Goal: Information Seeking & Learning: Learn about a topic

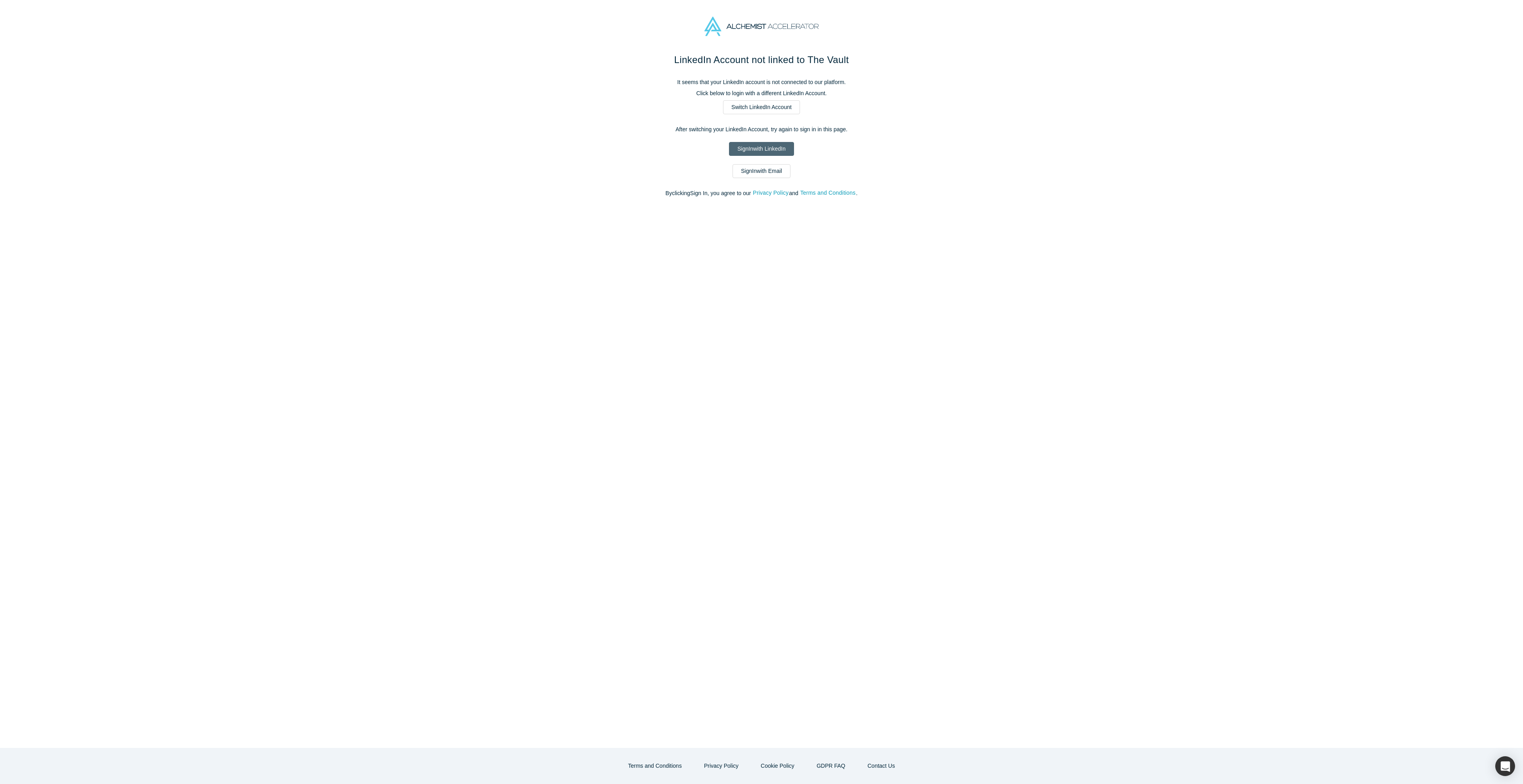
click at [772, 142] on link "Sign In with LinkedIn" at bounding box center [761, 149] width 65 height 14
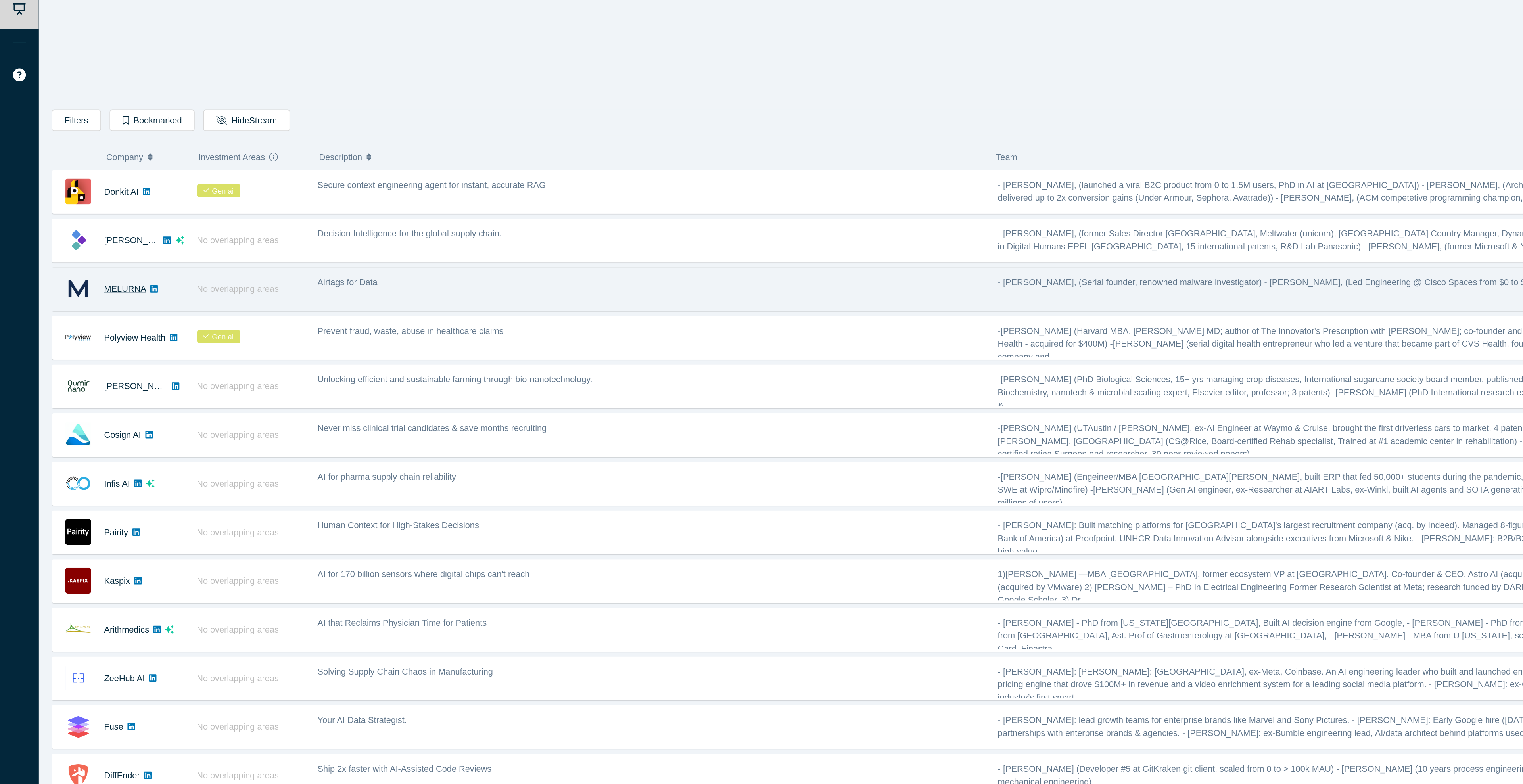
click at [85, 273] on link "MELURNA" at bounding box center [80, 272] width 27 height 7
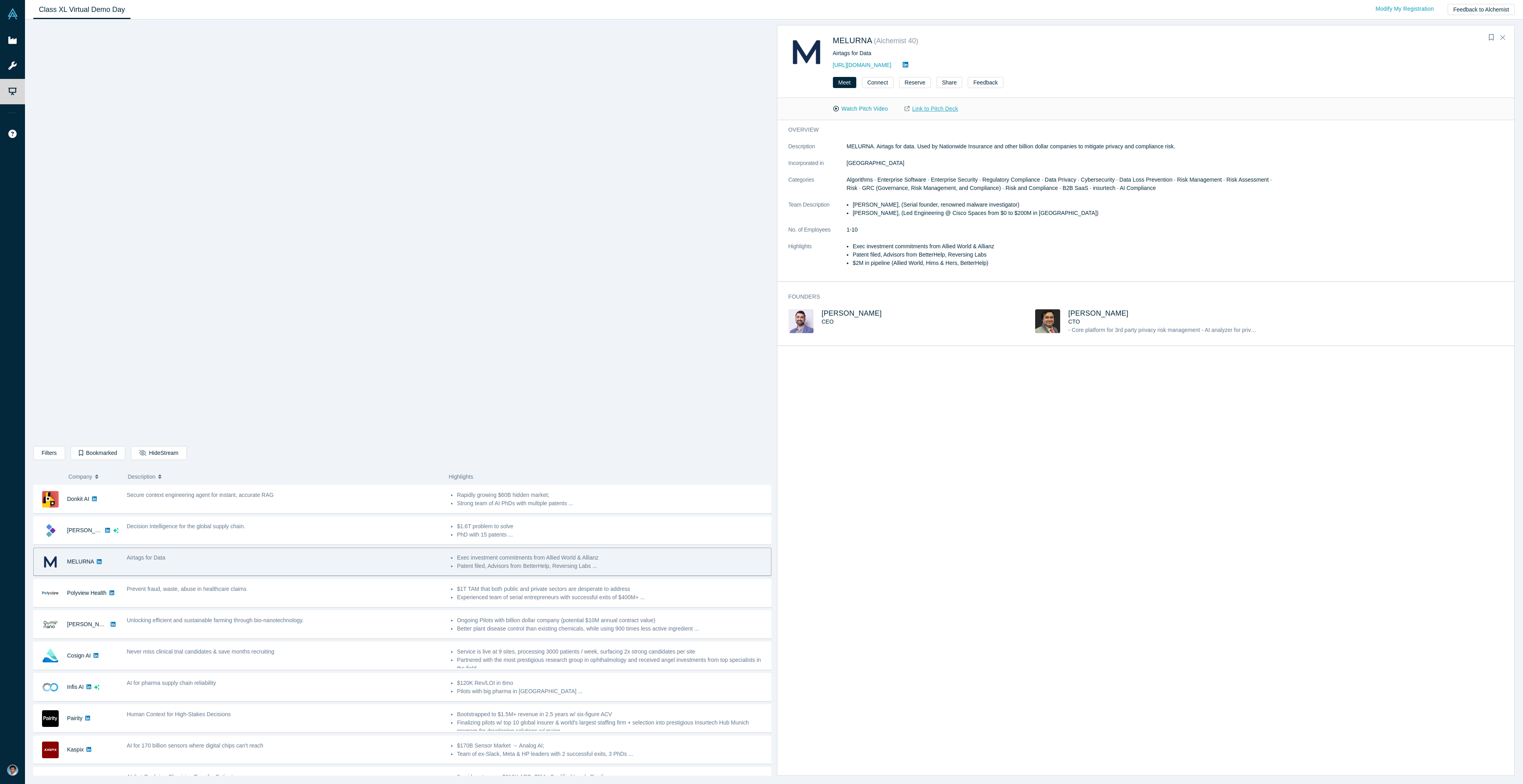
click at [935, 108] on link "Link to Pitch Deck" at bounding box center [931, 108] width 71 height 14
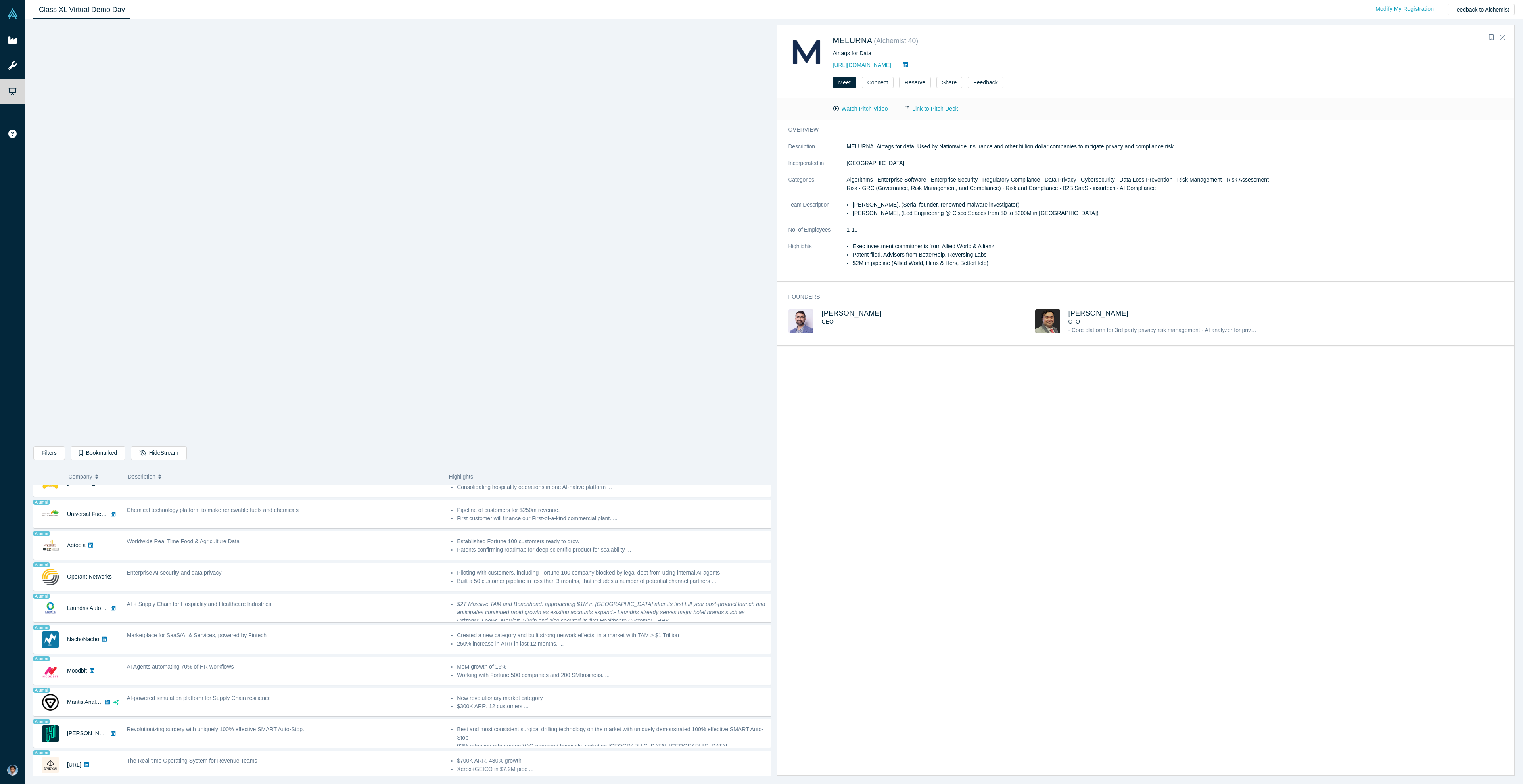
scroll to position [471, 0]
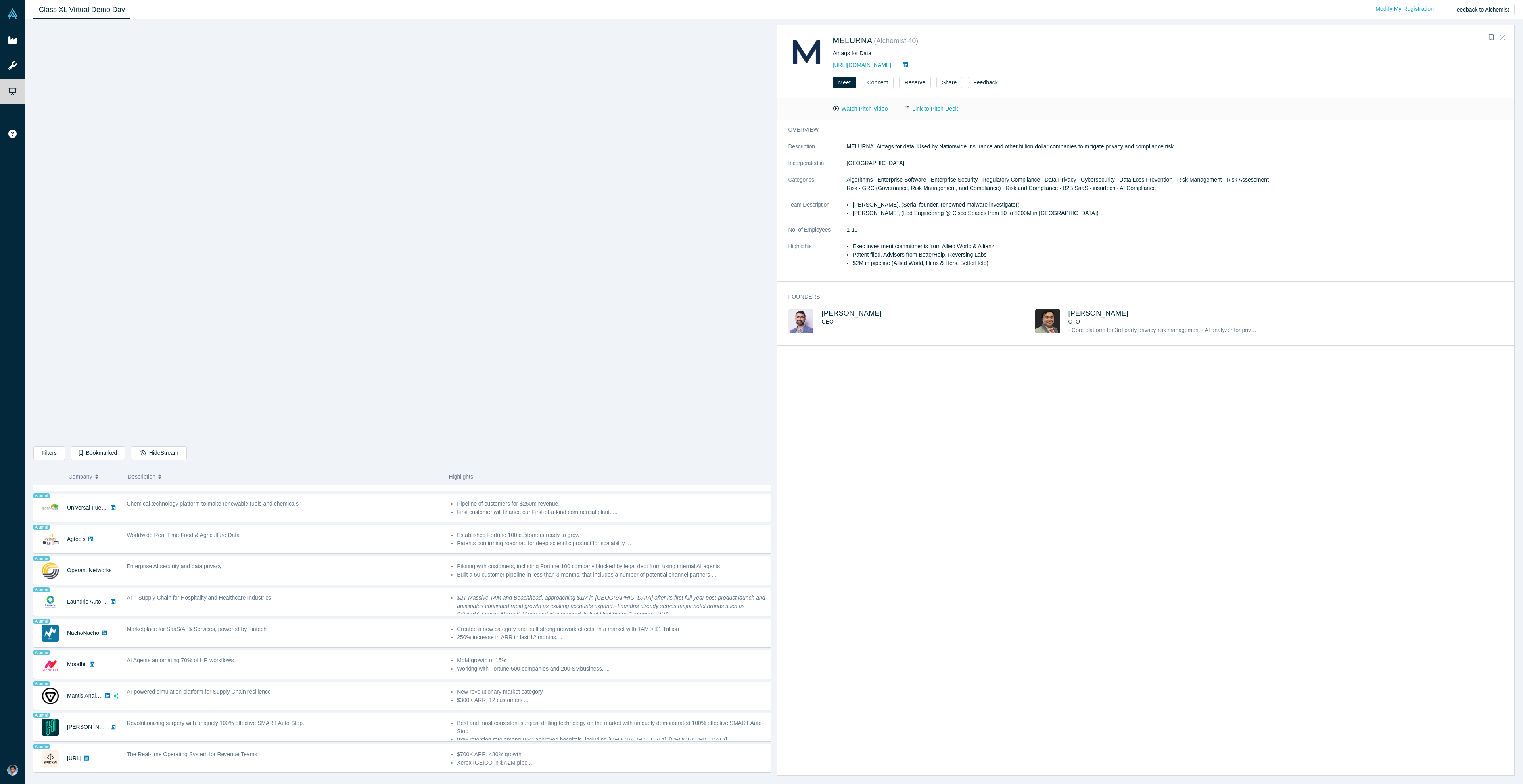
click at [1505, 39] on button "Close" at bounding box center [1503, 37] width 12 height 13
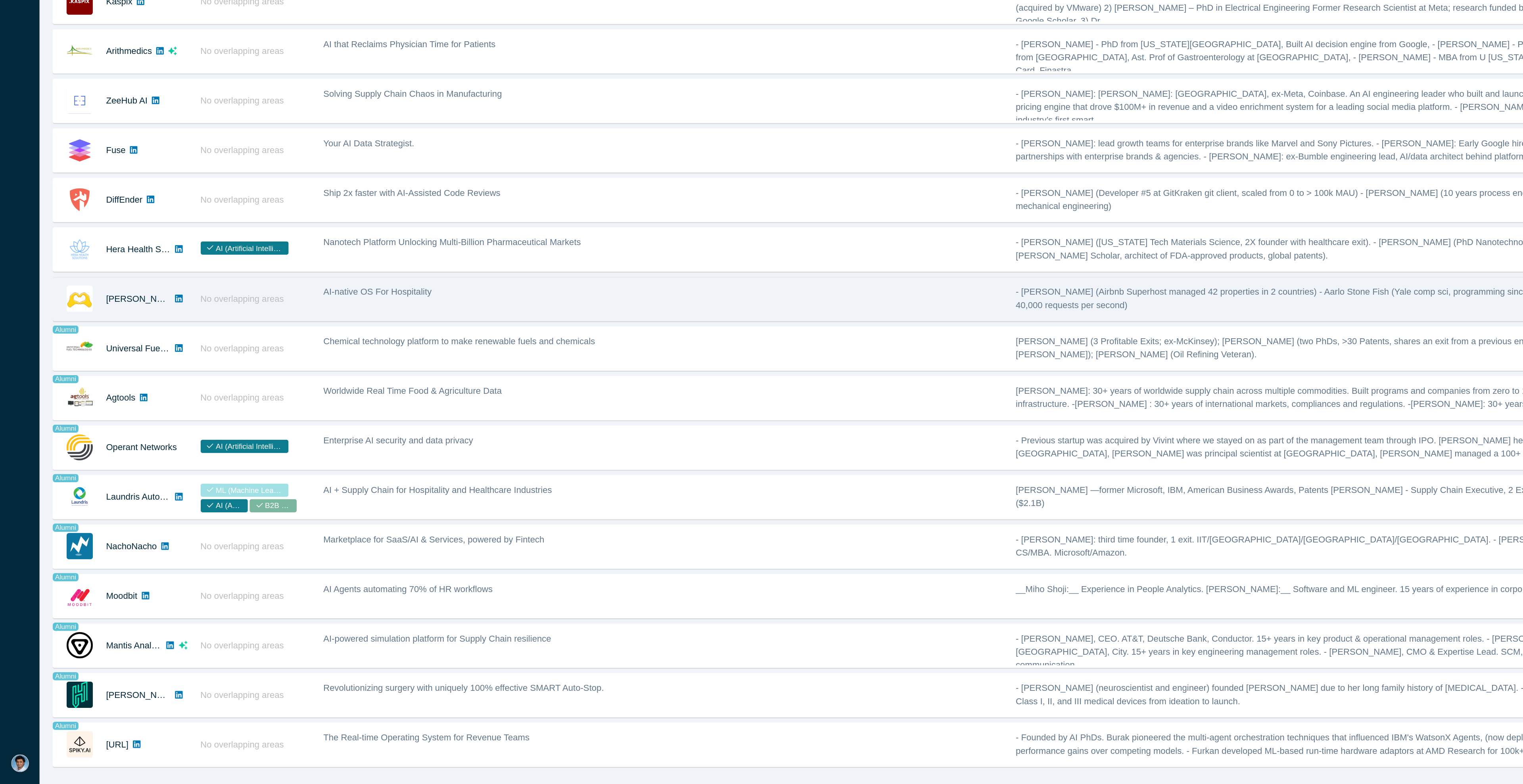
scroll to position [0, 0]
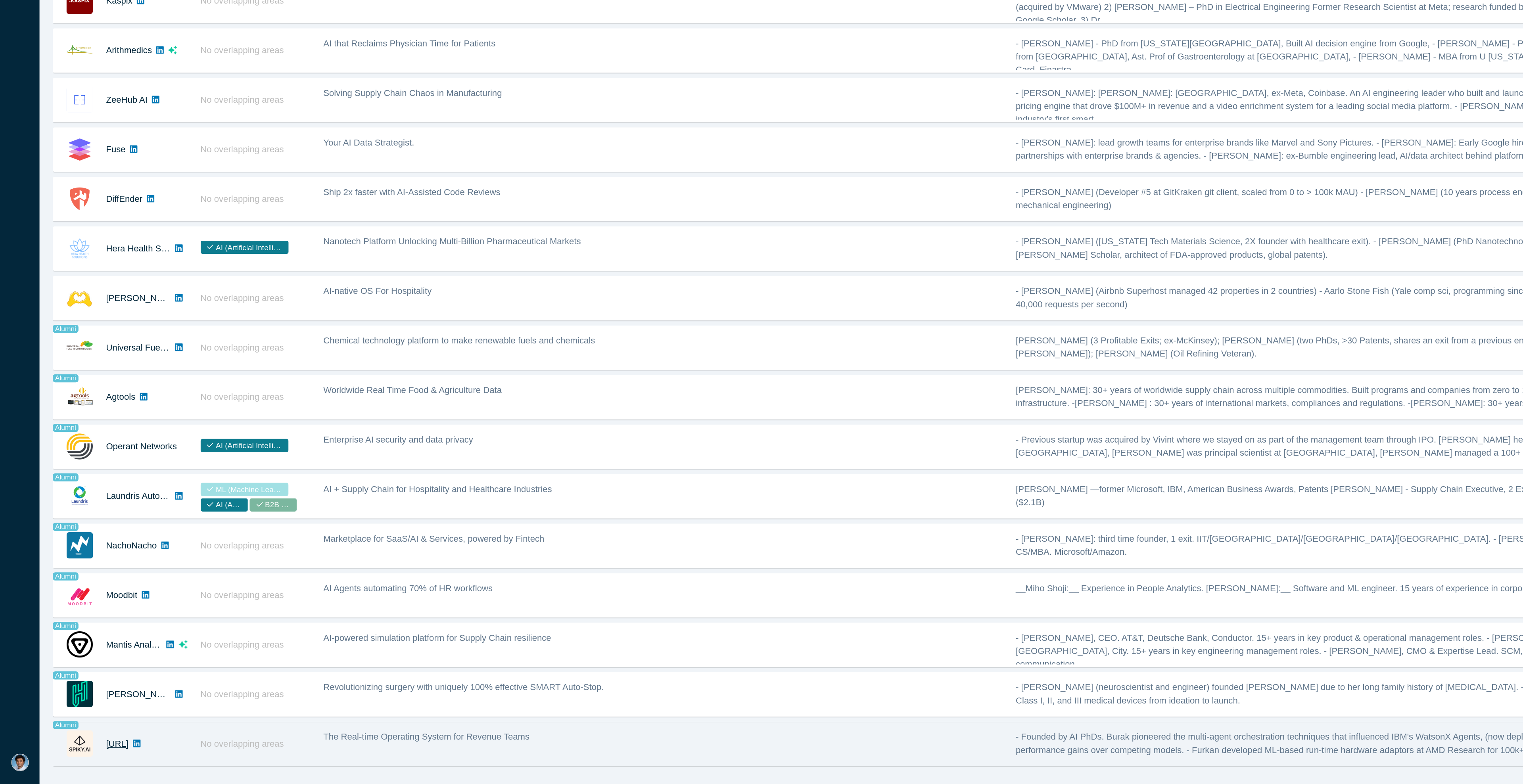
click at [81, 756] on link "[URL]" at bounding box center [73, 758] width 15 height 7
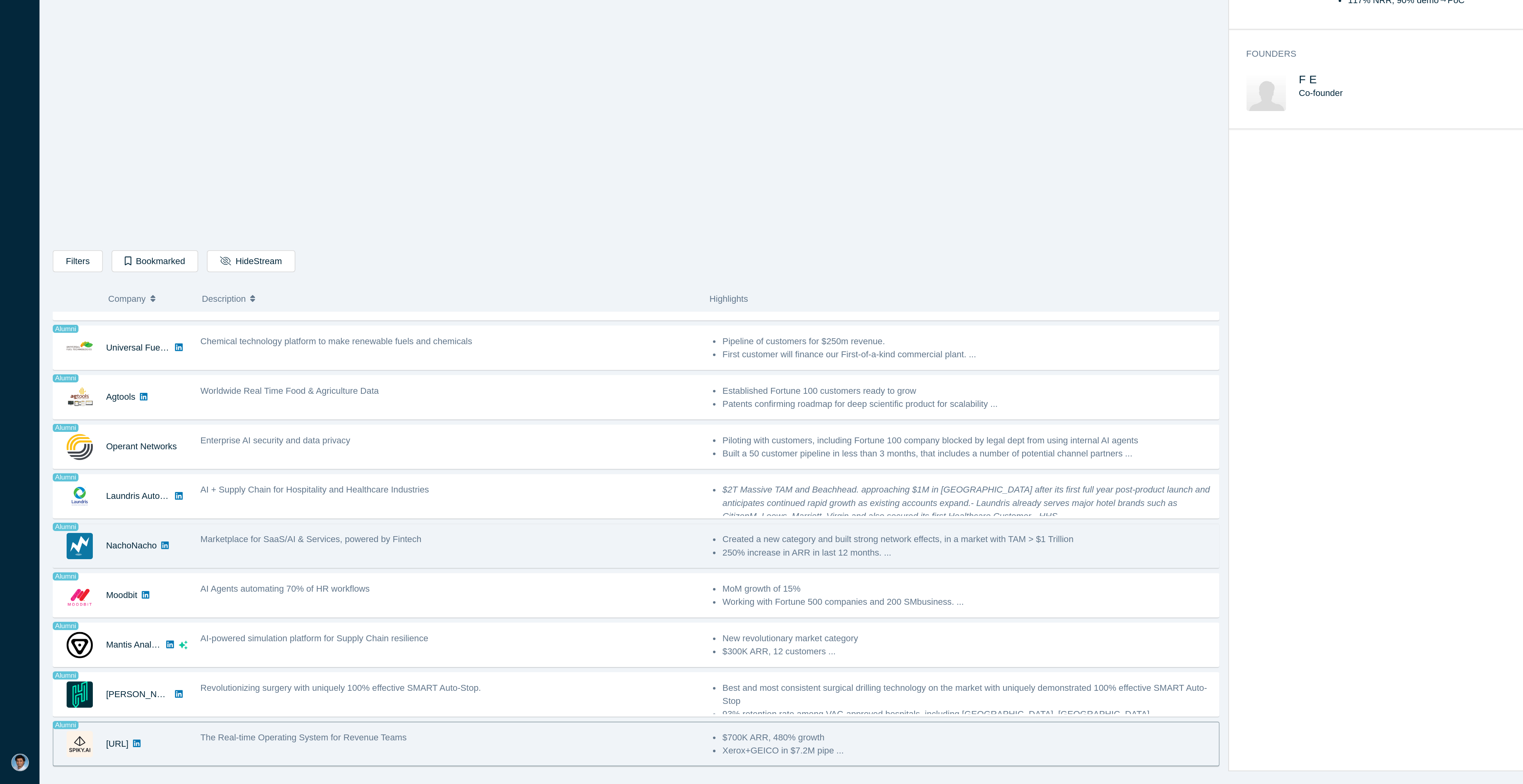
scroll to position [471, 0]
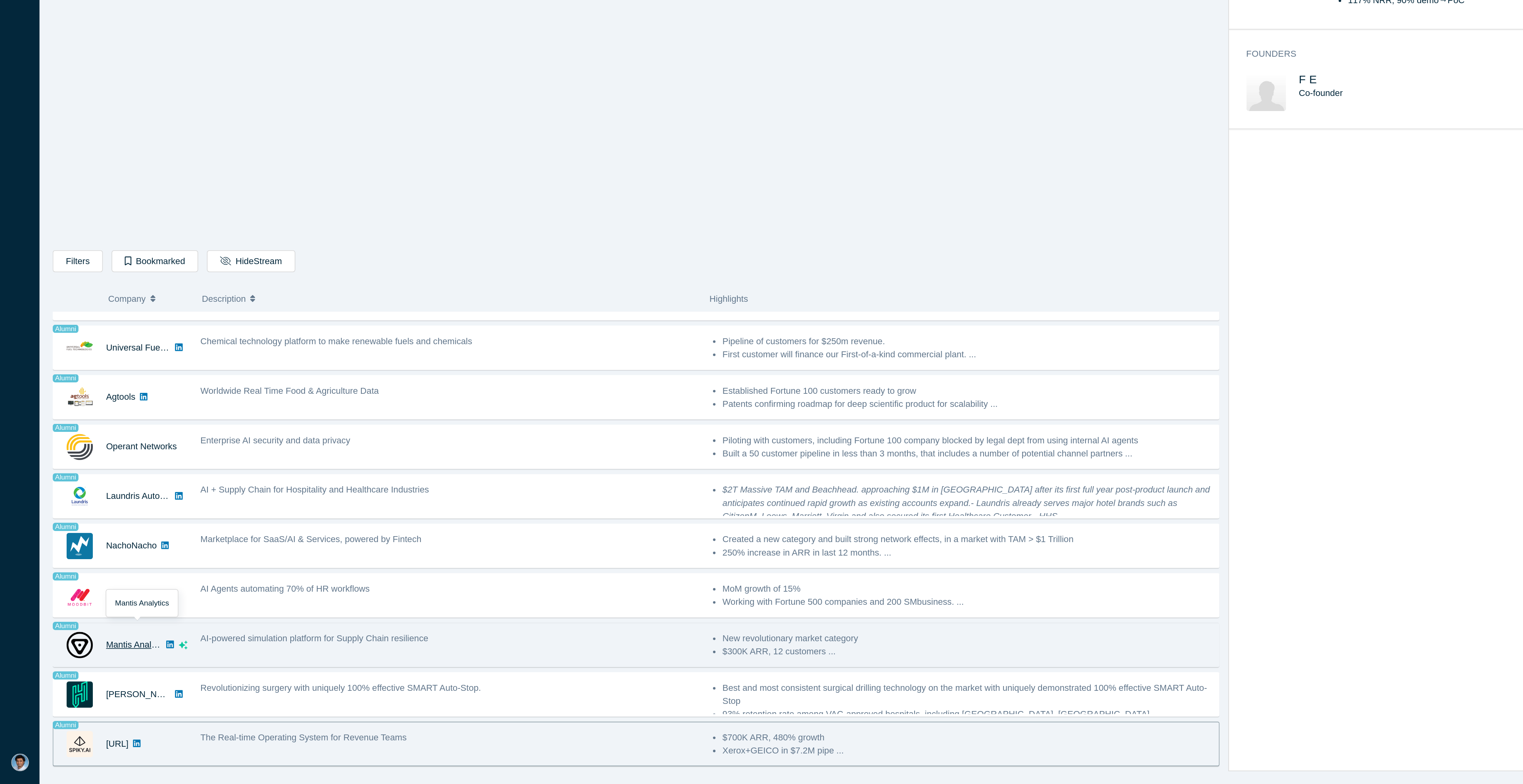
click at [87, 693] on link "Mantis Analytics" at bounding box center [86, 695] width 40 height 7
